Goal: Task Accomplishment & Management: Manage account settings

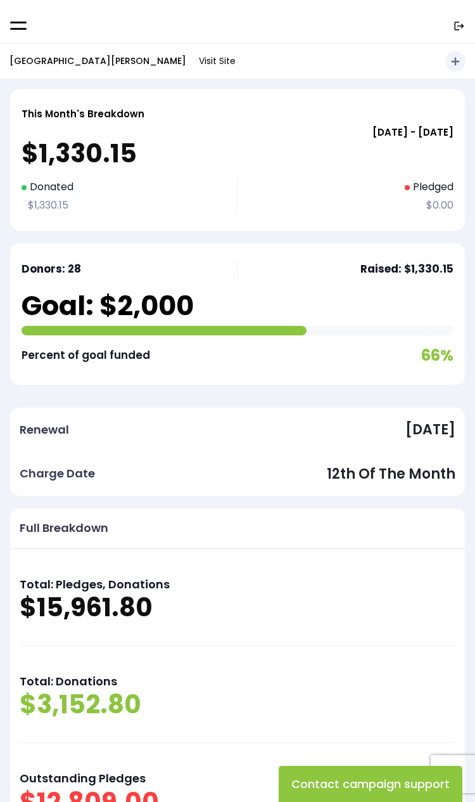
click at [18, 30] on link at bounding box center [18, 25] width 17 height 11
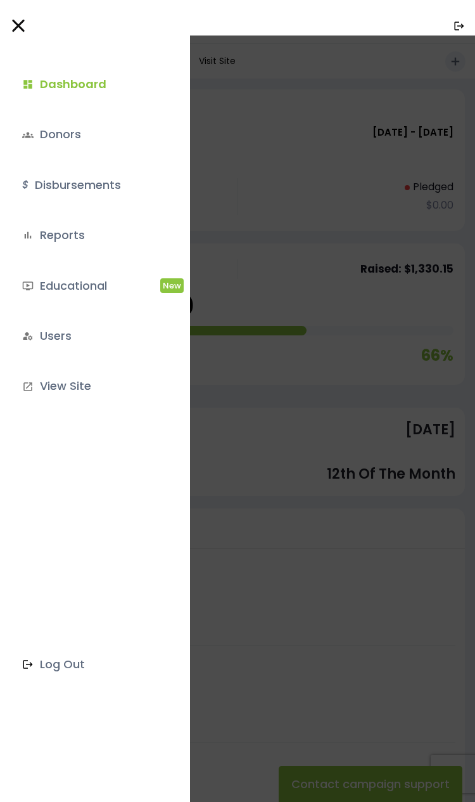
click at [80, 138] on link "groups Donors" at bounding box center [93, 134] width 160 height 34
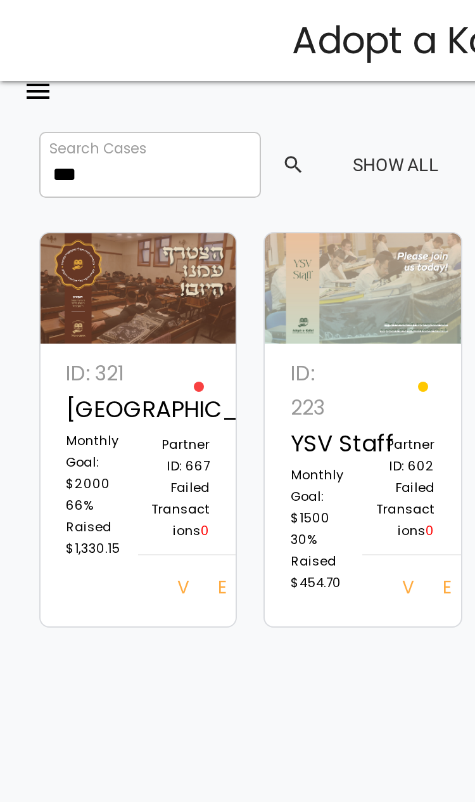
type input "***"
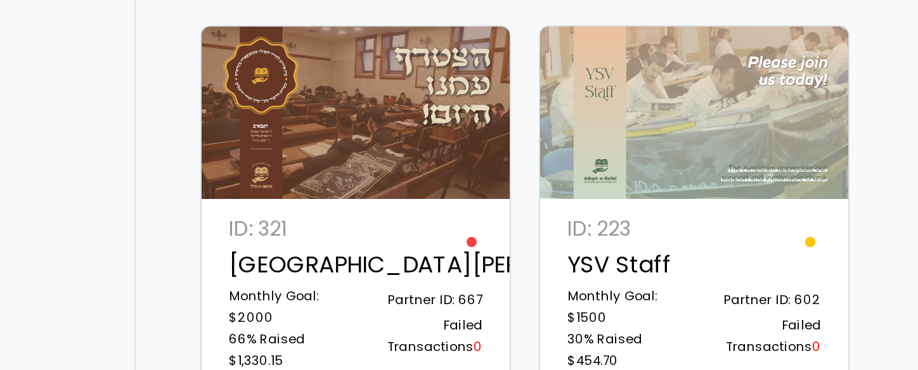
click at [300, 309] on div "View Edit Log In" at bounding box center [338, 327] width 77 height 36
click at [350, 316] on link "Log In" at bounding box center [360, 327] width 20 height 23
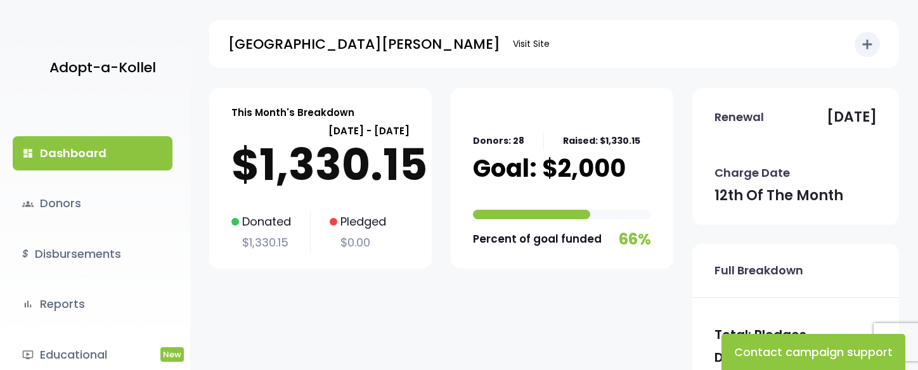
click at [71, 207] on link "groups Donors" at bounding box center [93, 203] width 160 height 34
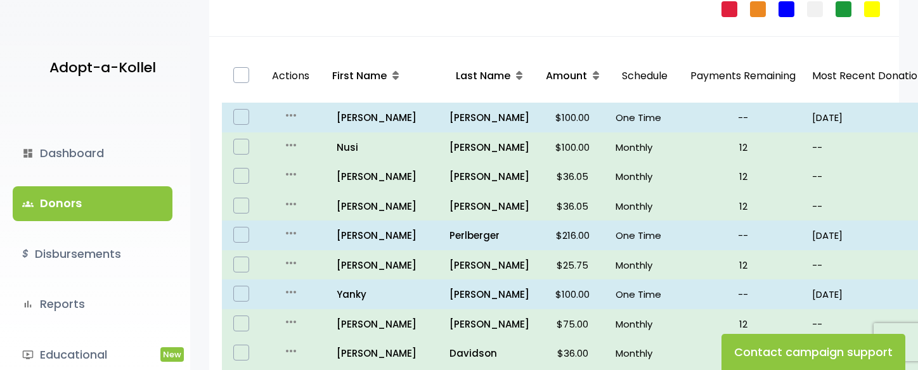
scroll to position [157, 0]
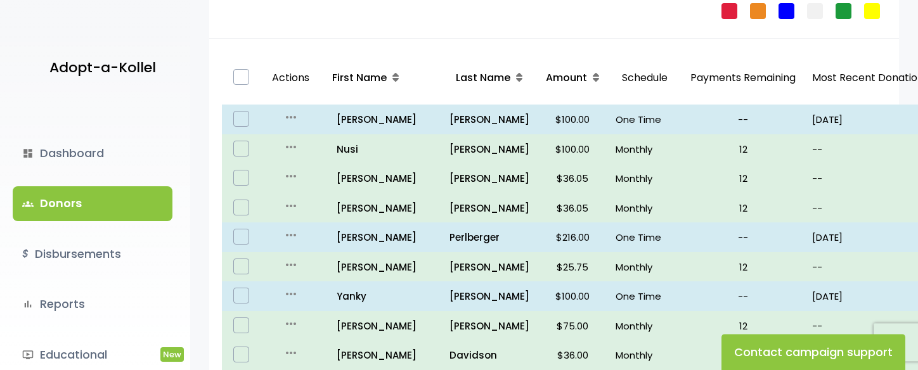
click at [350, 276] on p "all_inclusive [PERSON_NAME]" at bounding box center [383, 267] width 112 height 17
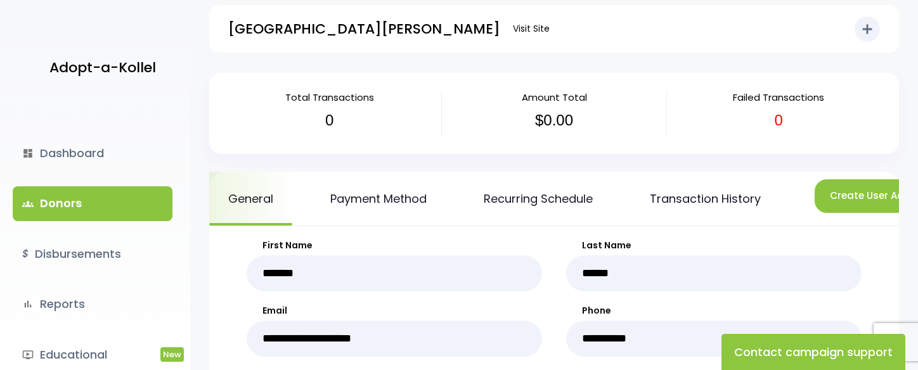
scroll to position [16, 0]
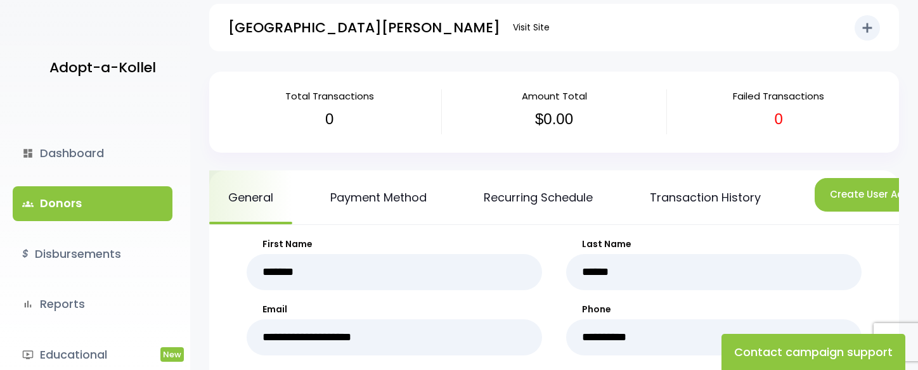
click at [576, 193] on link "Recurring Schedule" at bounding box center [537, 197] width 147 height 54
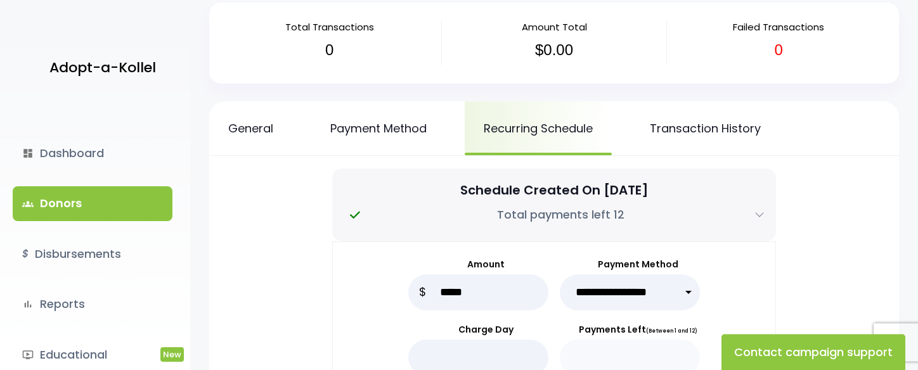
scroll to position [84, 0]
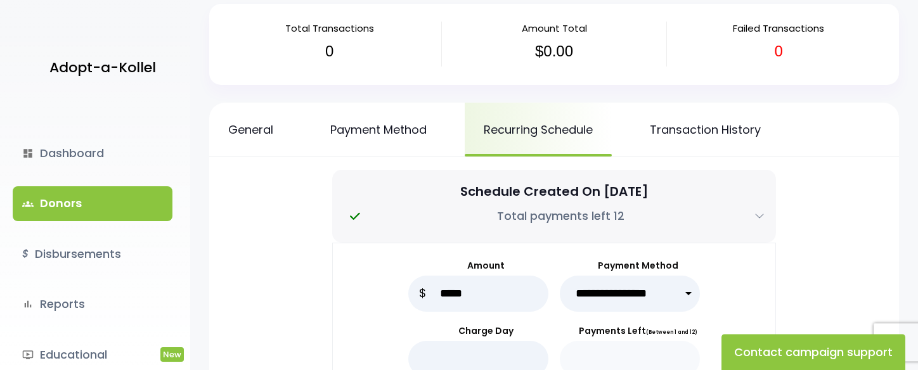
click at [743, 132] on link "Transaction History" at bounding box center [704, 130] width 149 height 54
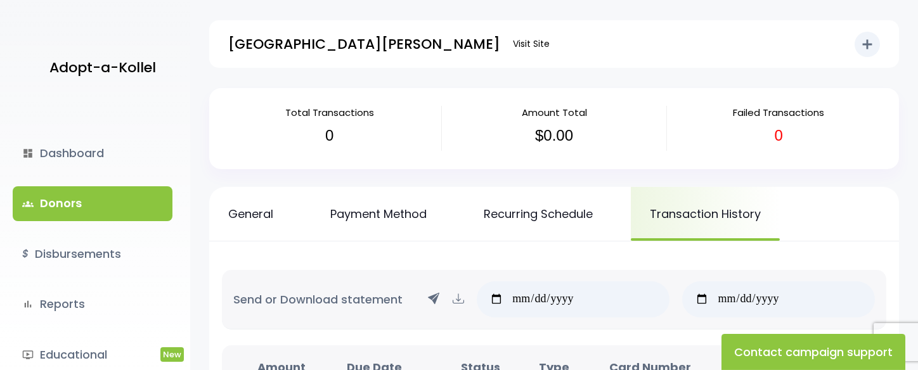
scroll to position [10, 0]
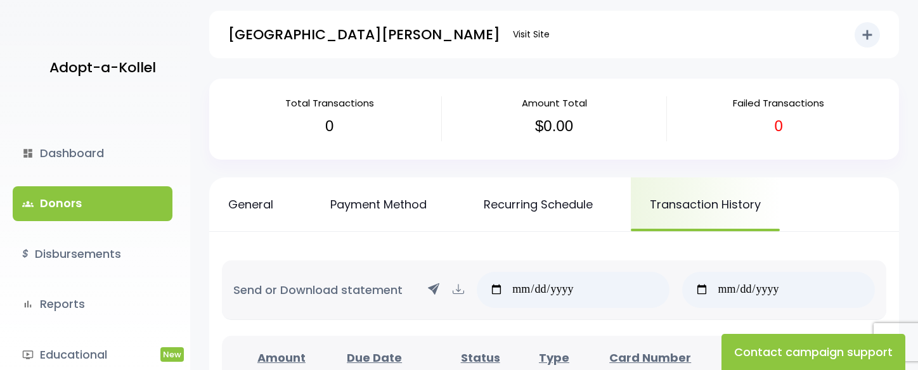
click at [93, 189] on link "groups Donors" at bounding box center [93, 203] width 160 height 34
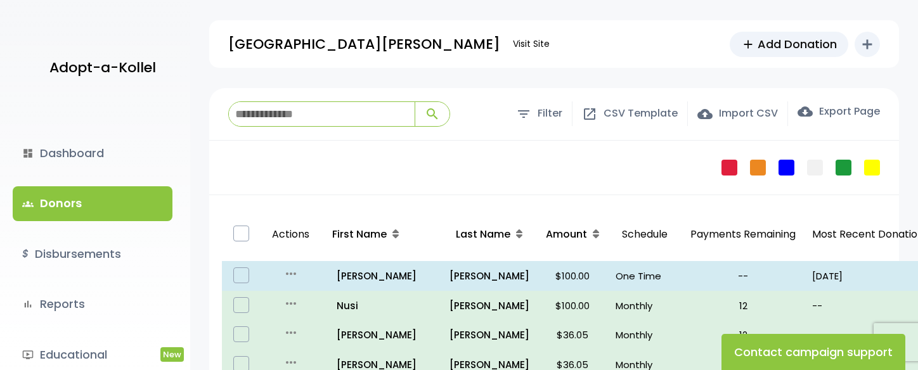
click at [805, 42] on span "Add Donation" at bounding box center [796, 43] width 79 height 17
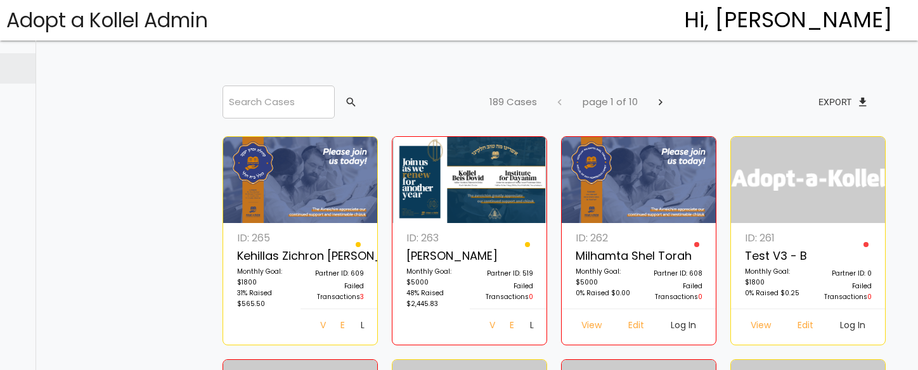
scroll to position [225, 173]
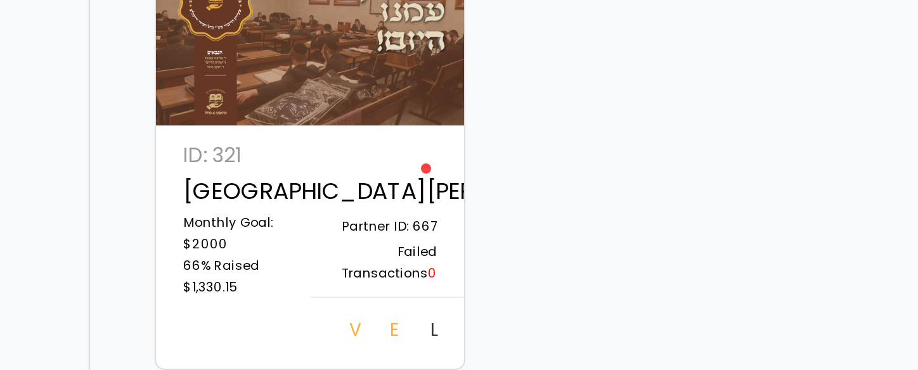
scroll to position [29, 0]
click at [350, 287] on link "Log In" at bounding box center [360, 298] width 20 height 23
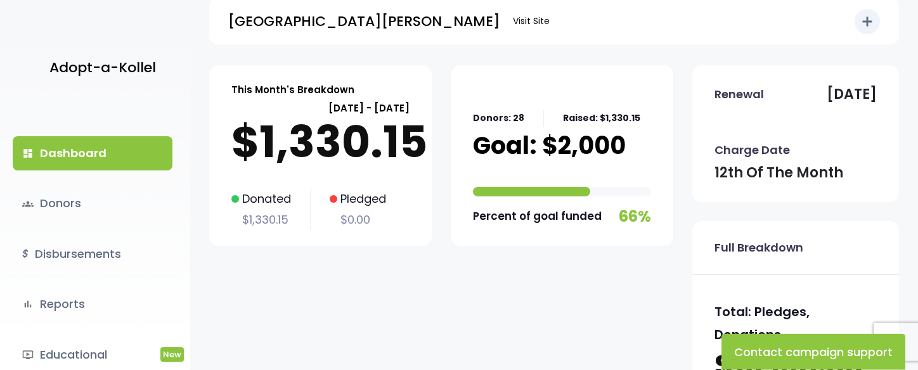
scroll to position [31, 0]
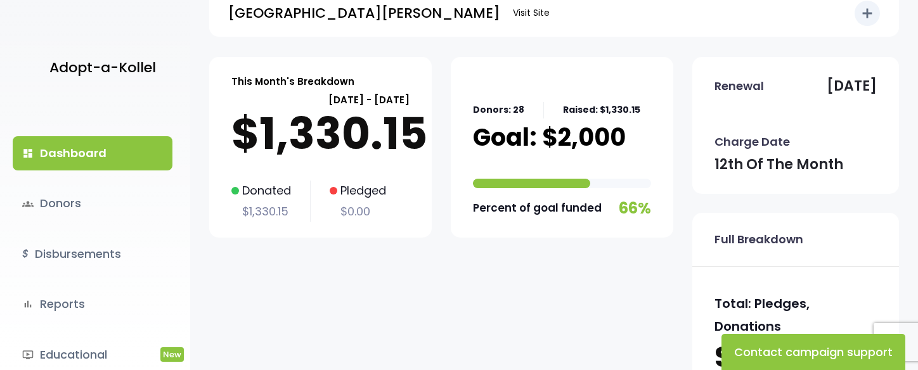
click at [63, 204] on link "groups Donors" at bounding box center [93, 203] width 160 height 34
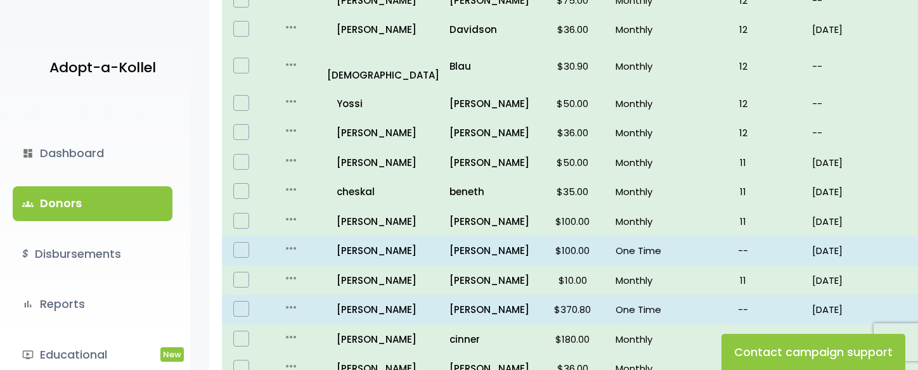
scroll to position [483, 0]
click at [295, 192] on icon "more_horiz" at bounding box center [290, 188] width 15 height 15
click at [449, 182] on p "beneth" at bounding box center [489, 190] width 80 height 17
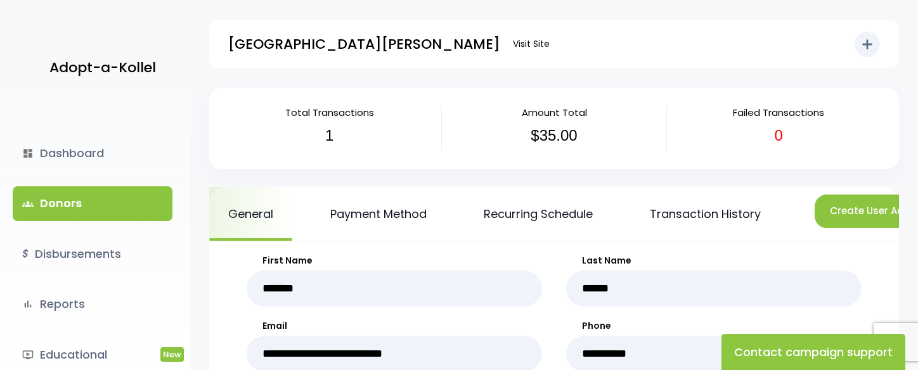
click at [869, 45] on icon "add" at bounding box center [866, 44] width 15 height 15
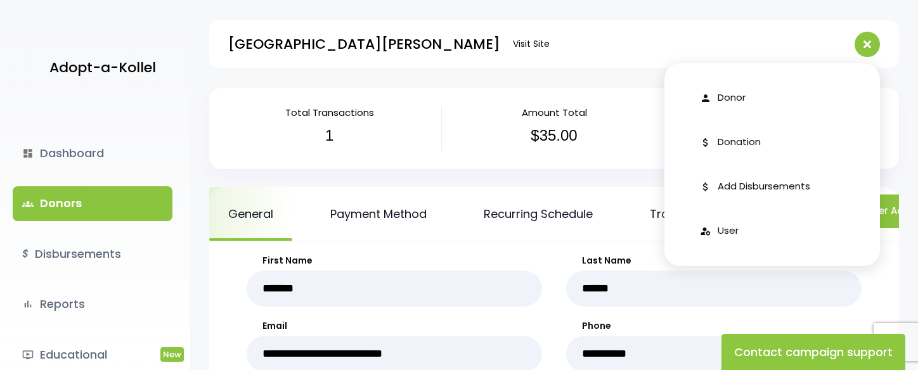
click at [746, 132] on link "attach_money Donation" at bounding box center [771, 143] width 215 height 32
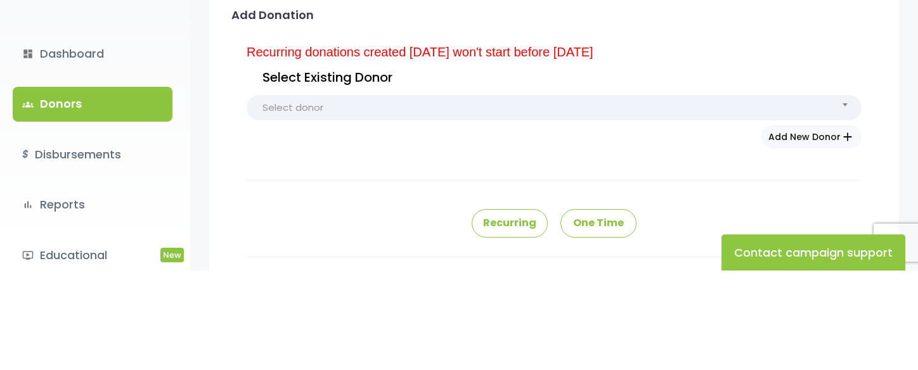
scroll to position [101, 0]
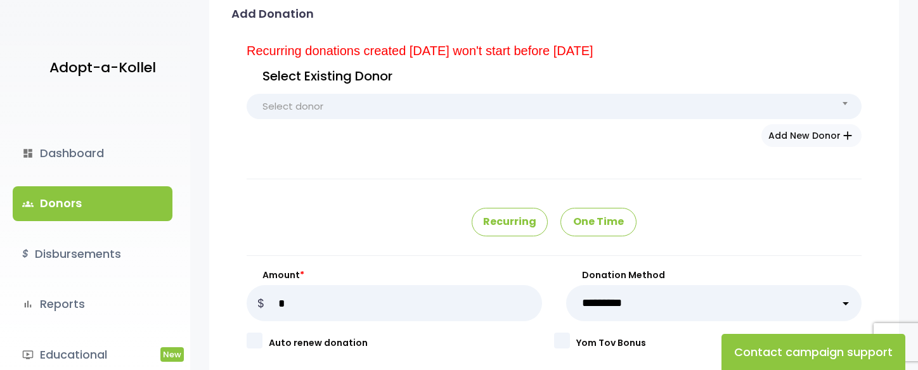
click at [739, 99] on span "Select donor" at bounding box center [553, 106] width 615 height 25
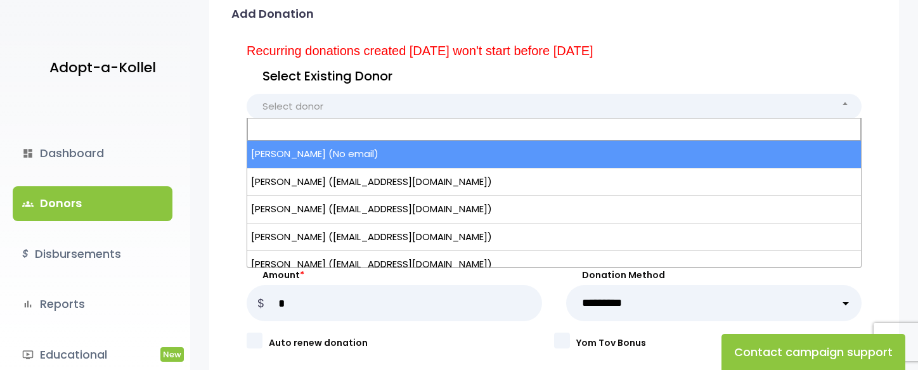
select select "*****"
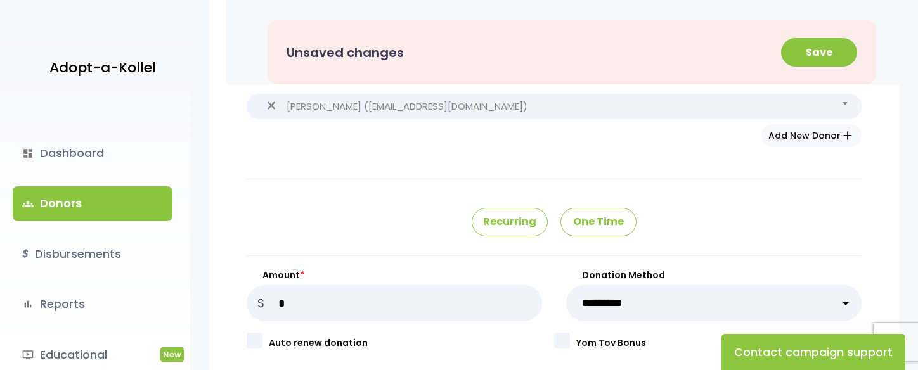
type input "****"
type input "*******"
type input "**********"
type input "*********"
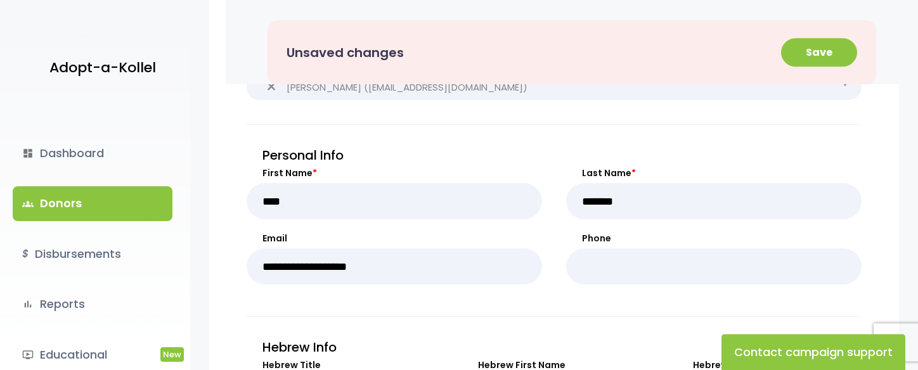
scroll to position [0, 0]
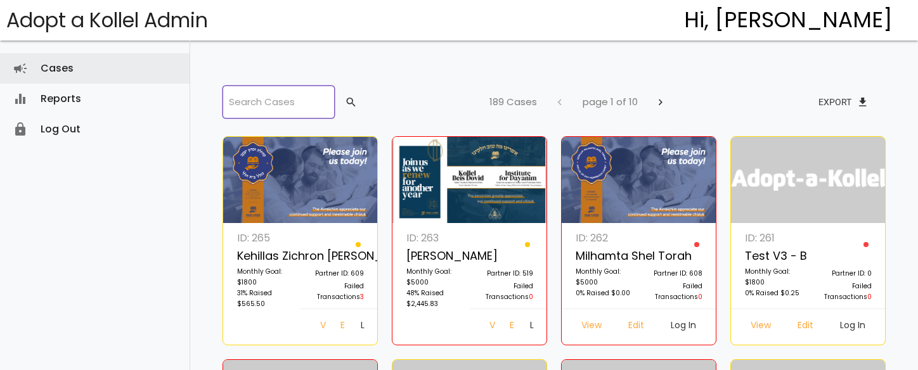
click at [317, 97] on input "search" at bounding box center [278, 102] width 112 height 33
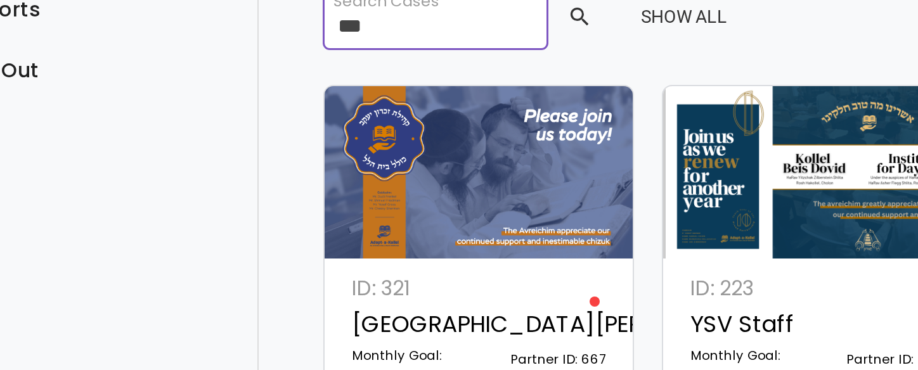
type input "***"
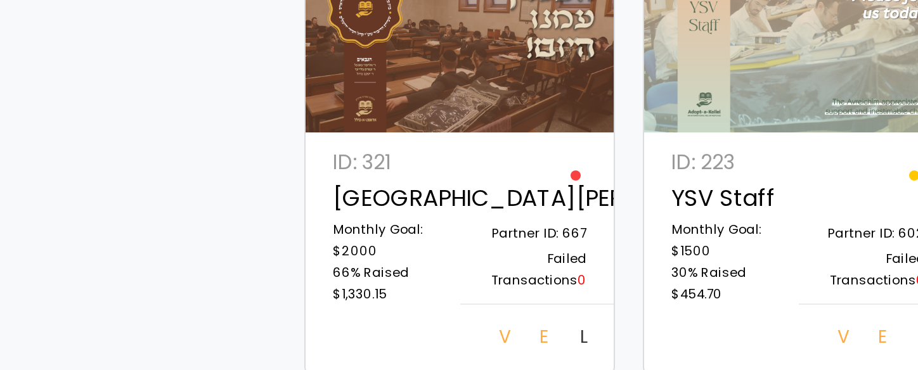
scroll to position [30, 0]
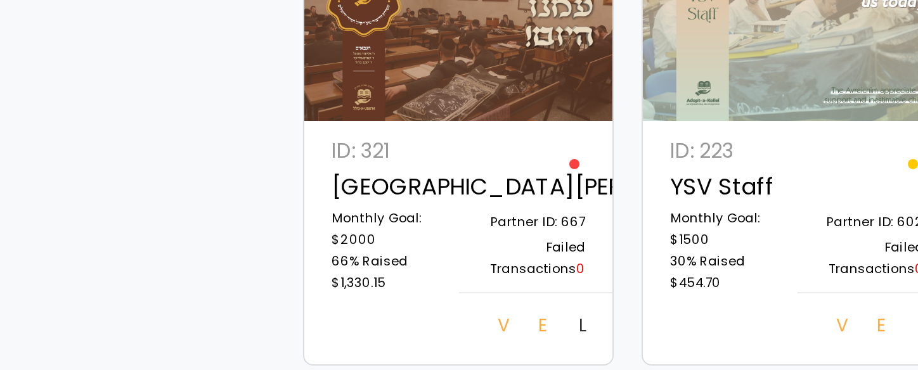
click at [330, 285] on link "Edit" at bounding box center [340, 296] width 20 height 23
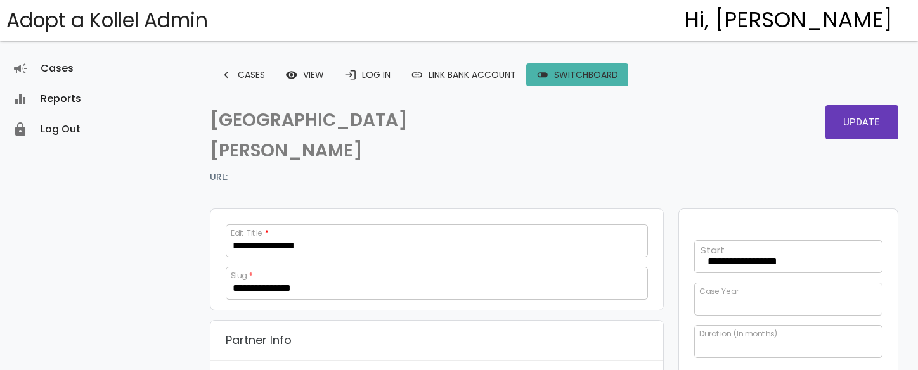
click at [549, 71] on span "toggle_off" at bounding box center [542, 74] width 13 height 23
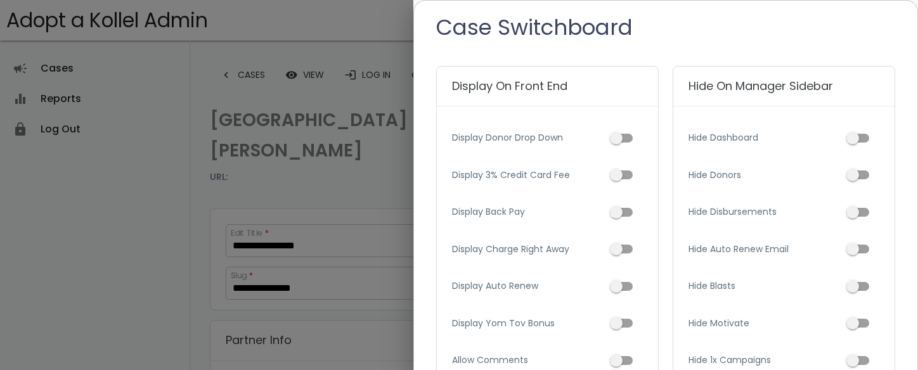
click at [297, 33] on div at bounding box center [459, 138] width 918 height 463
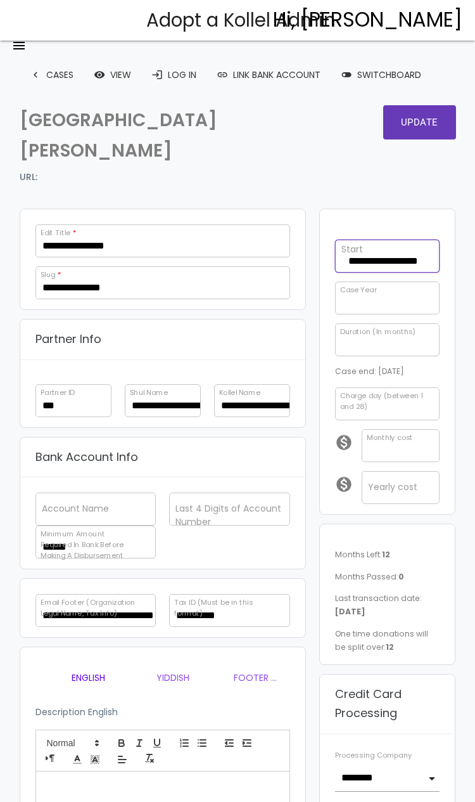
click at [411, 240] on input "**********" at bounding box center [387, 256] width 105 height 33
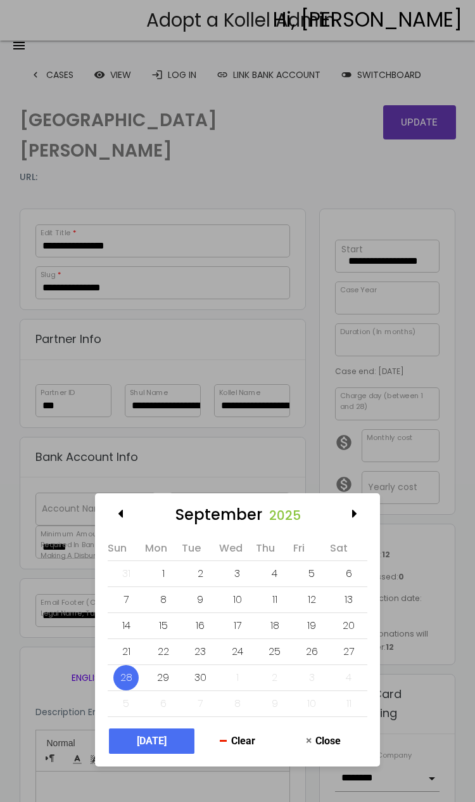
click at [273, 247] on div "[DATE] Sun Mon Tue Wed Thu Fri Sat 31 1 2 3 4 5 6 7 8 9 10 11 12 13 14 15 16 17…" at bounding box center [237, 401] width 475 height 802
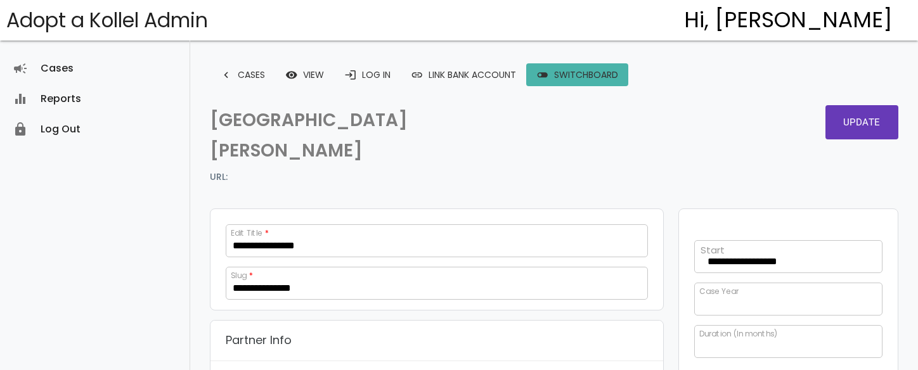
click at [592, 67] on link "toggle_off Switchboard" at bounding box center [577, 74] width 102 height 23
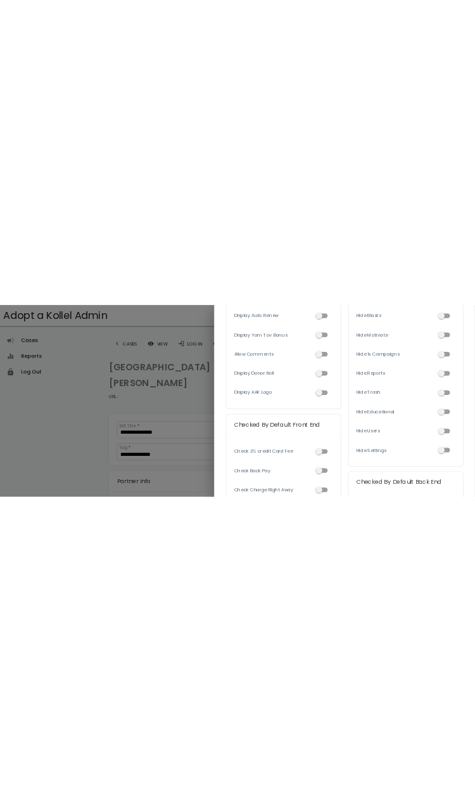
scroll to position [266, 0]
